Goal: Submit feedback/report problem: Submit feedback/report problem

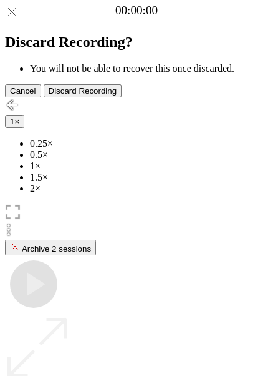
scroll to position [89, 0]
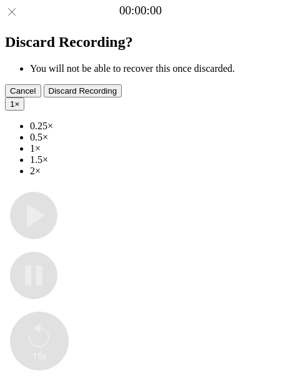
type input "**********"
